Goal: Book appointment/travel/reservation

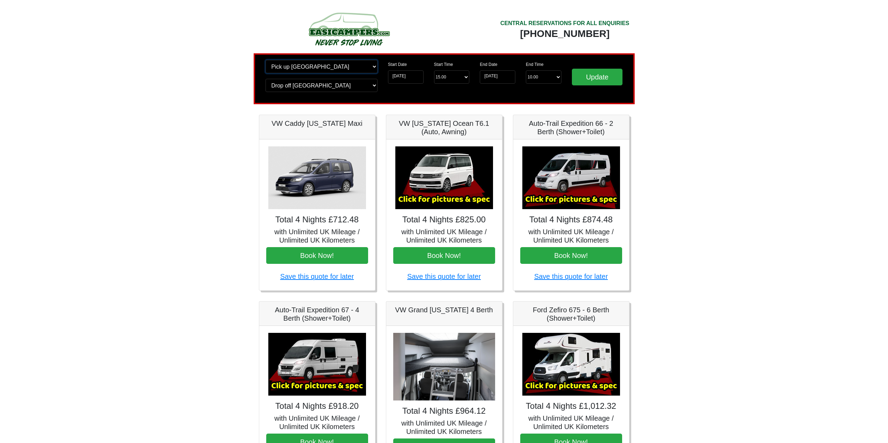
click at [374, 66] on select "Change pick up location? Pick up Edinburgh Birmingham Airport Blackburn Lancash…" at bounding box center [321, 66] width 112 height 13
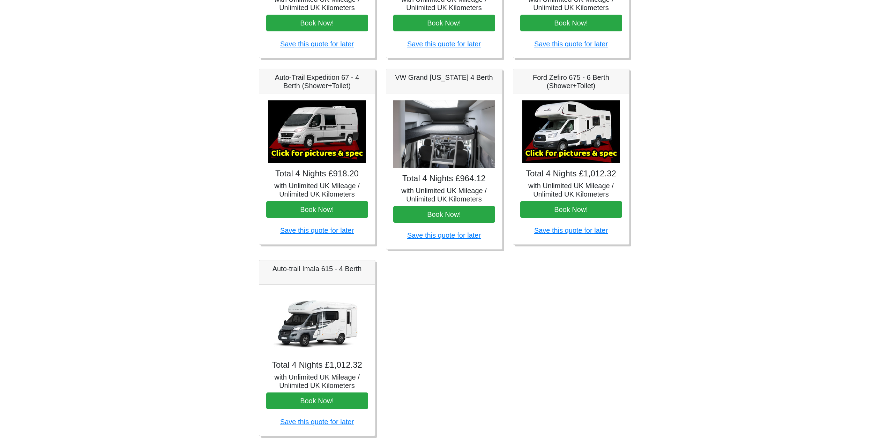
scroll to position [253, 0]
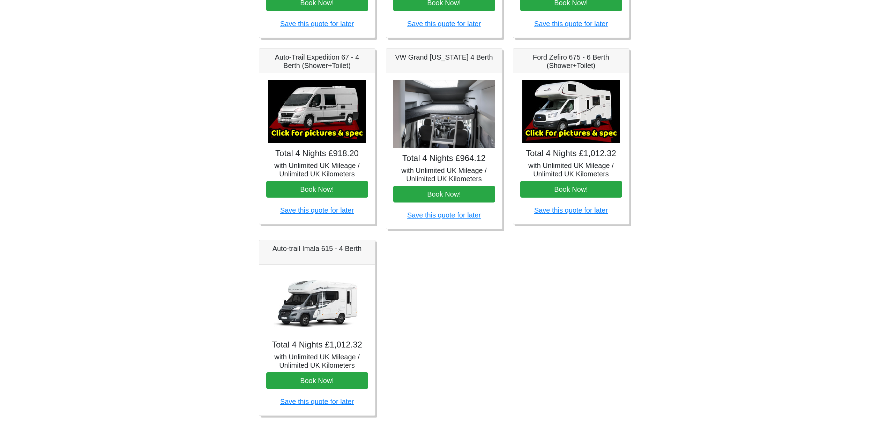
click at [307, 305] on img at bounding box center [317, 303] width 98 height 63
click at [305, 250] on h5 "Auto-trail Imala 615 - 4 Berth" at bounding box center [317, 249] width 102 height 8
click at [303, 351] on div "Total 4 Nights £1,012.32 with Unlimited UK Mileage / Unlimited UK Kilometers Bo…" at bounding box center [317, 340] width 116 height 151
click at [300, 365] on h5 "with Unlimited UK Mileage / Unlimited UK Kilometers" at bounding box center [317, 361] width 102 height 17
click at [304, 384] on button "Book Now!" at bounding box center [317, 381] width 102 height 17
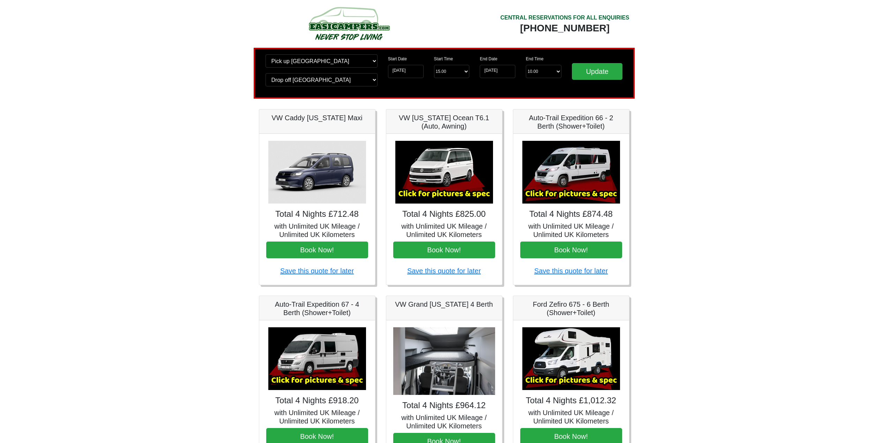
scroll to position [209, 0]
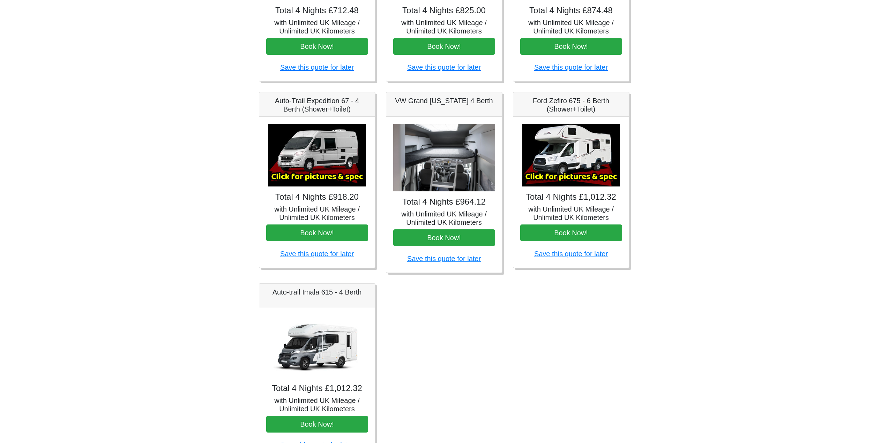
click at [304, 289] on h5 "Auto-trail Imala 615 - 4 Berth" at bounding box center [317, 292] width 102 height 8
click at [306, 345] on img at bounding box center [317, 346] width 98 height 63
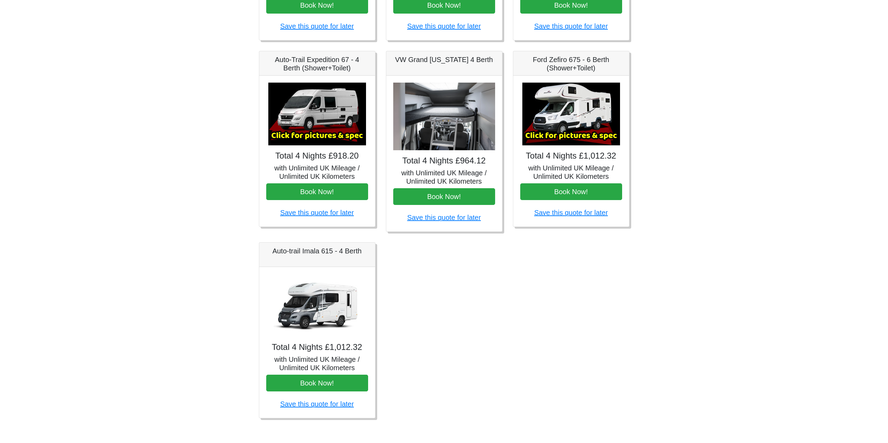
scroll to position [253, 0]
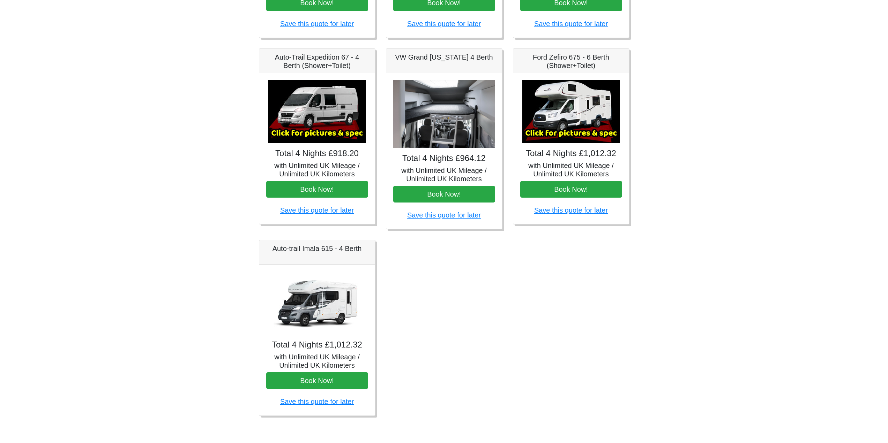
click at [316, 361] on h5 "with Unlimited UK Mileage / Unlimited UK Kilometers" at bounding box center [317, 361] width 102 height 17
click at [315, 371] on div "Total 4 Nights £1,012.32 with Unlimited UK Mileage / Unlimited UK Kilometers Bo…" at bounding box center [317, 340] width 116 height 151
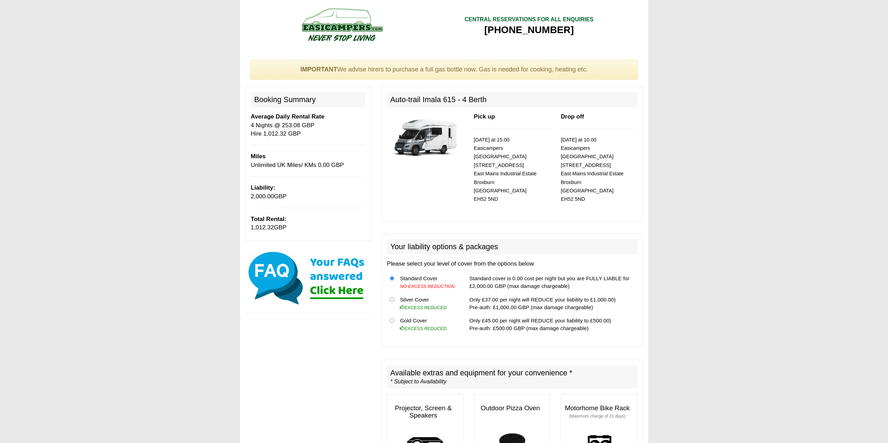
click at [405, 147] on img at bounding box center [425, 137] width 76 height 49
click at [419, 147] on img at bounding box center [425, 137] width 76 height 49
